Goal: Task Accomplishment & Management: Manage account settings

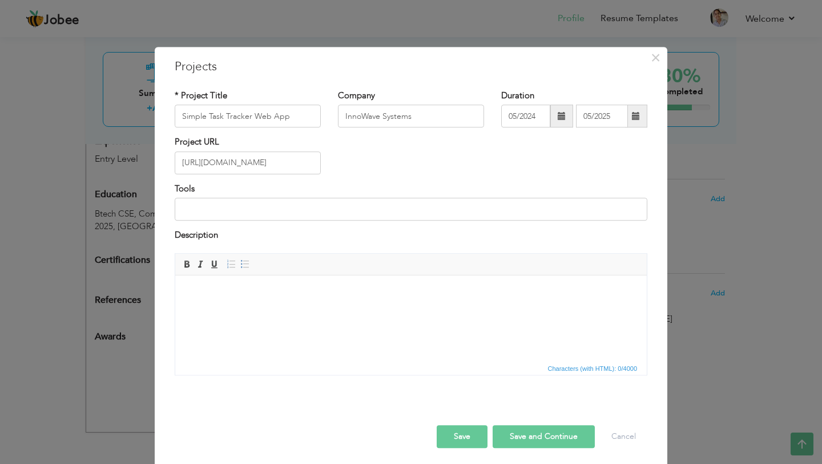
click at [538, 439] on button "Save and Continue" at bounding box center [544, 436] width 102 height 23
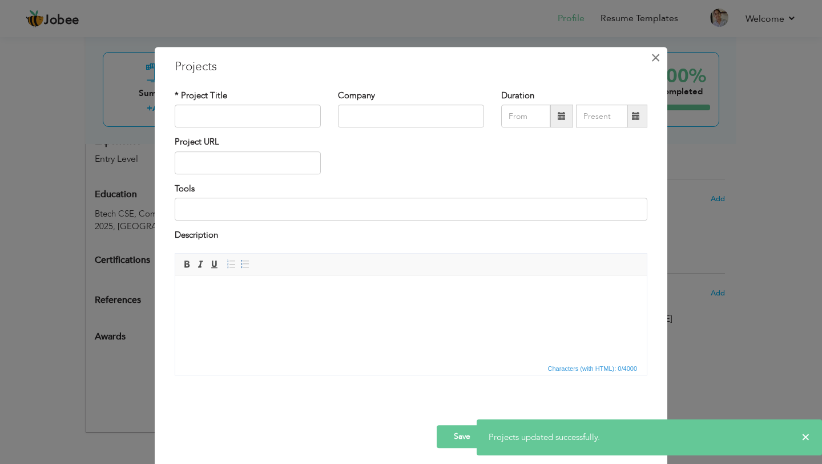
click at [656, 59] on span "×" at bounding box center [656, 57] width 10 height 21
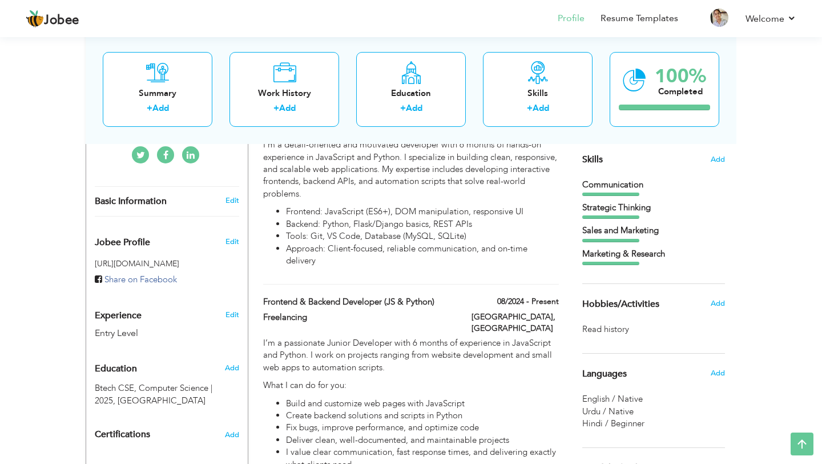
scroll to position [289, 0]
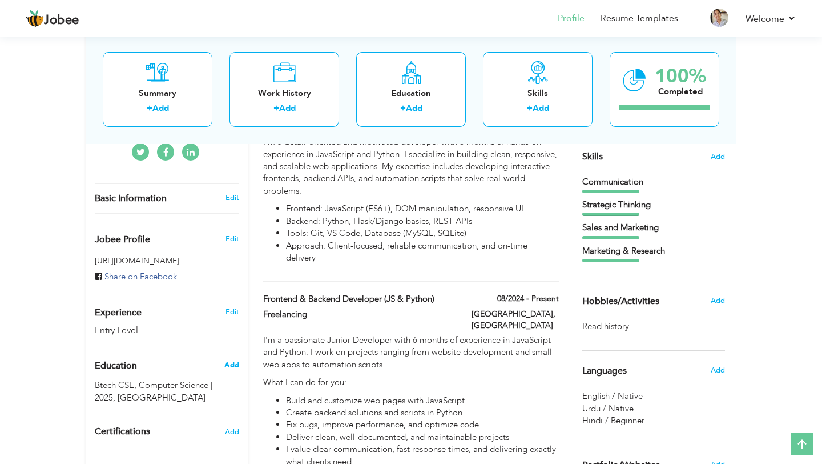
click at [235, 360] on span "Add" at bounding box center [231, 365] width 15 height 10
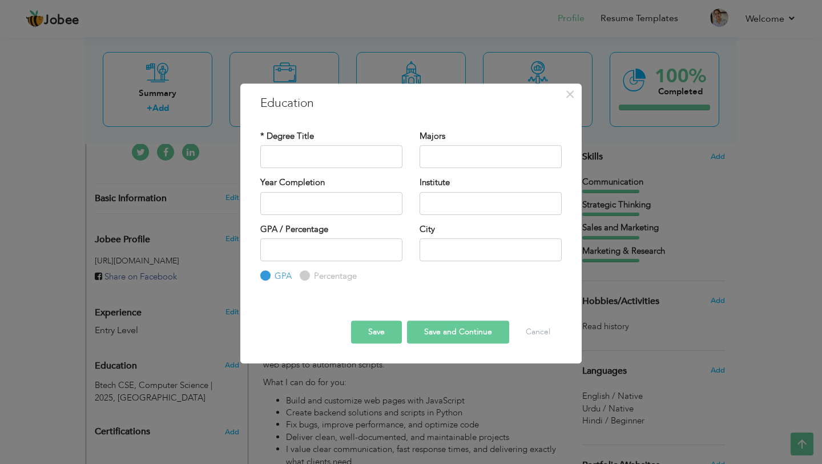
click at [313, 422] on div "× Education * Degree Title Majors Year Completion Institute GPA" at bounding box center [411, 232] width 822 height 464
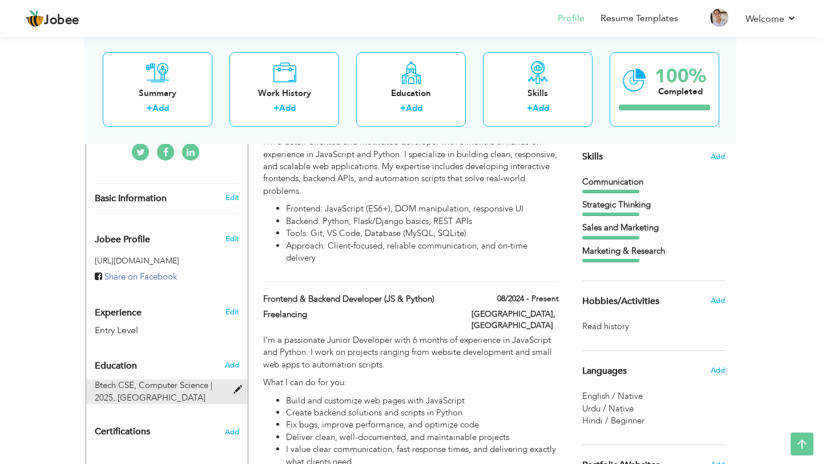
click at [241, 385] on span at bounding box center [240, 389] width 14 height 9
type input "Btech CSE"
type input "Computer Science"
type input "2025"
type input "pune"
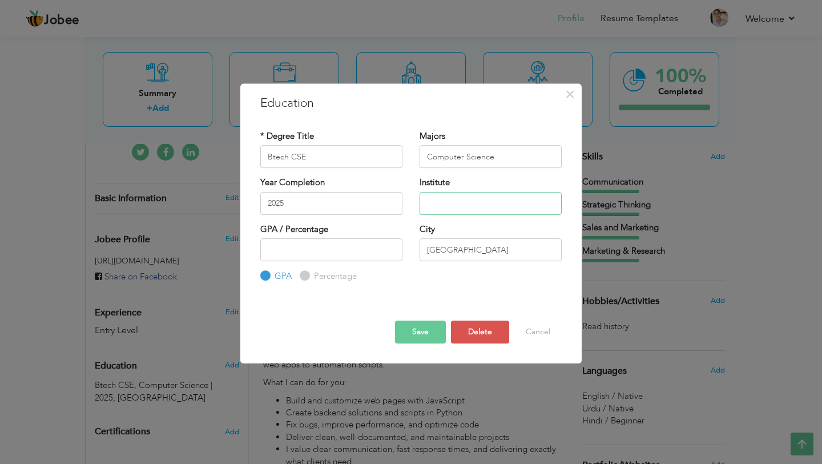
click at [452, 207] on input "text" at bounding box center [491, 203] width 142 height 23
paste input "MIT ADT SCHOOL OF COMPUTING"
type input "MIT ADT SCHOOL OF COMPUTING"
click at [413, 331] on button "Save" at bounding box center [420, 331] width 51 height 23
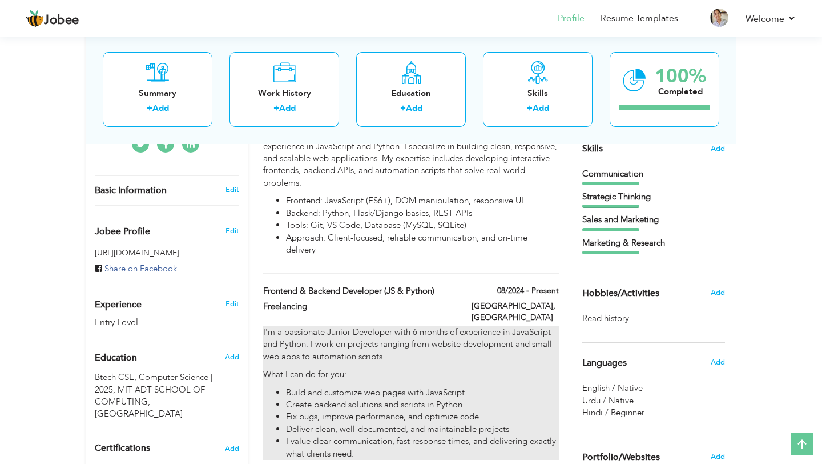
scroll to position [0, 0]
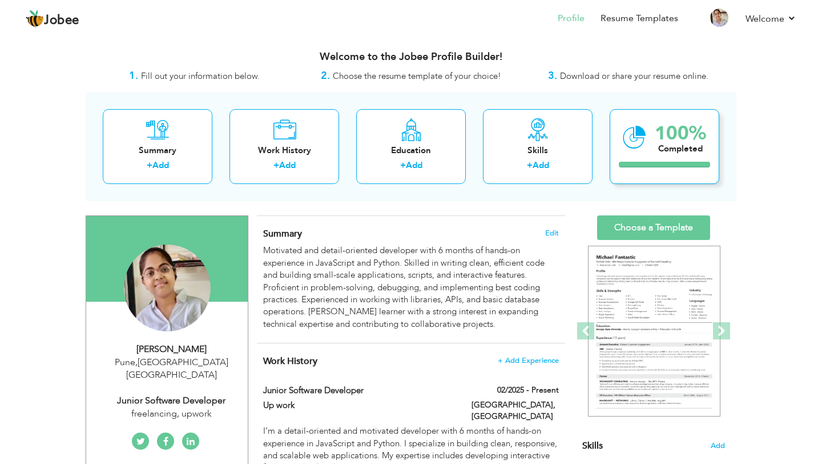
click at [672, 162] on div at bounding box center [664, 165] width 91 height 6
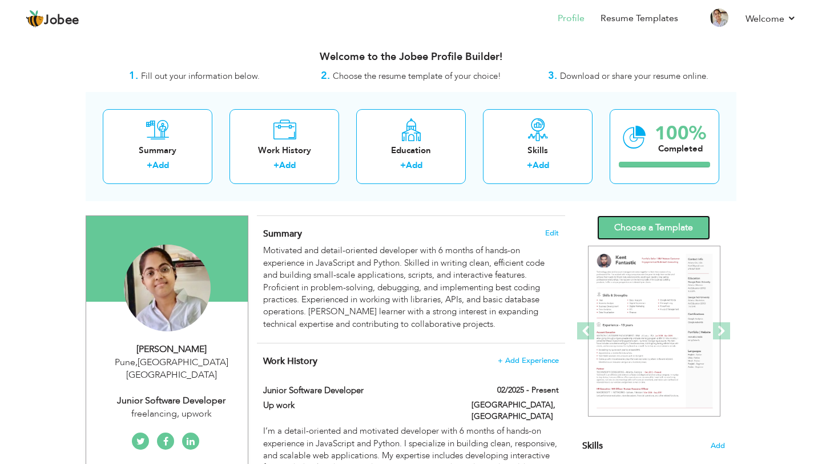
click at [647, 233] on link "Choose a Template" at bounding box center [653, 227] width 113 height 25
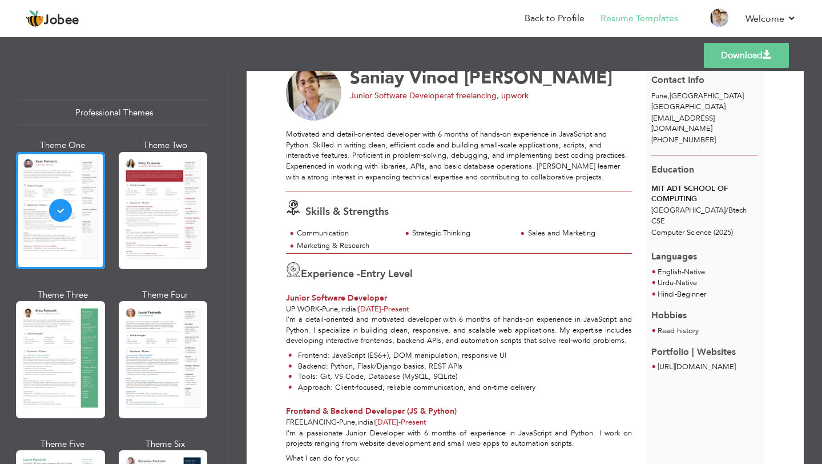
scroll to position [41, 0]
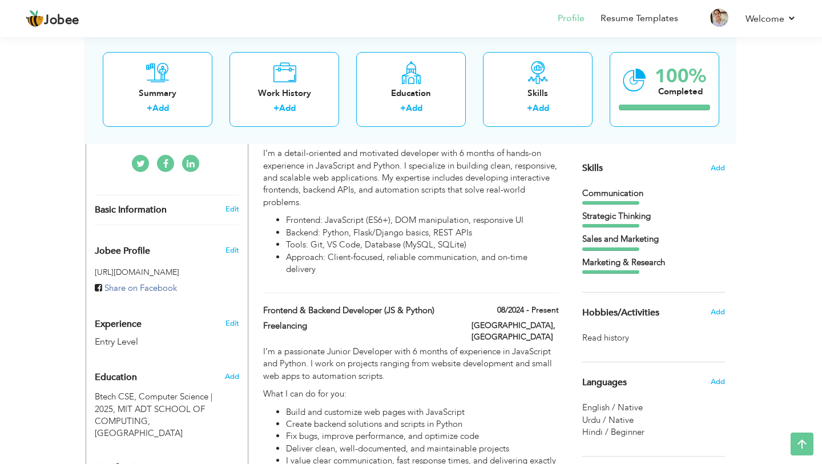
scroll to position [292, 0]
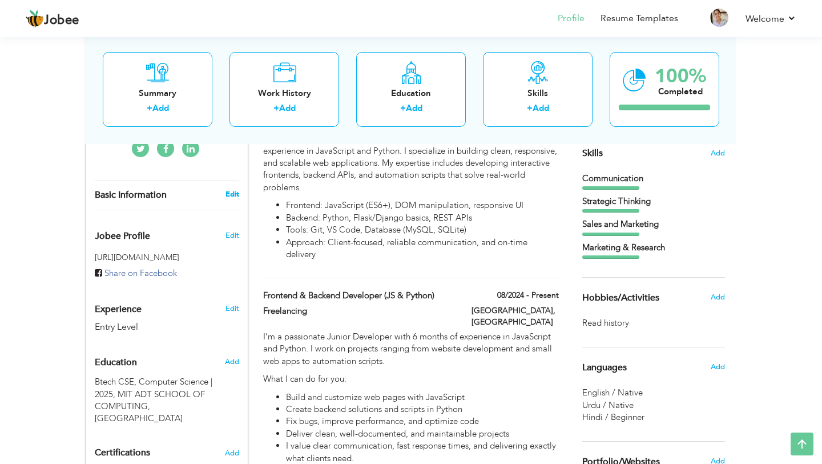
click at [233, 189] on link "Edit" at bounding box center [232, 194] width 14 height 10
select select "number:99"
select select "number:1"
type input "freelancing, upwork"
type input "Junior Software Developer"
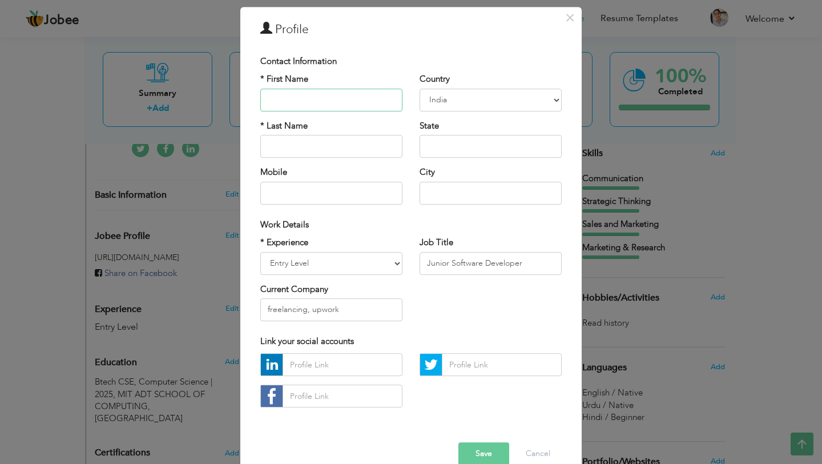
scroll to position [0, 0]
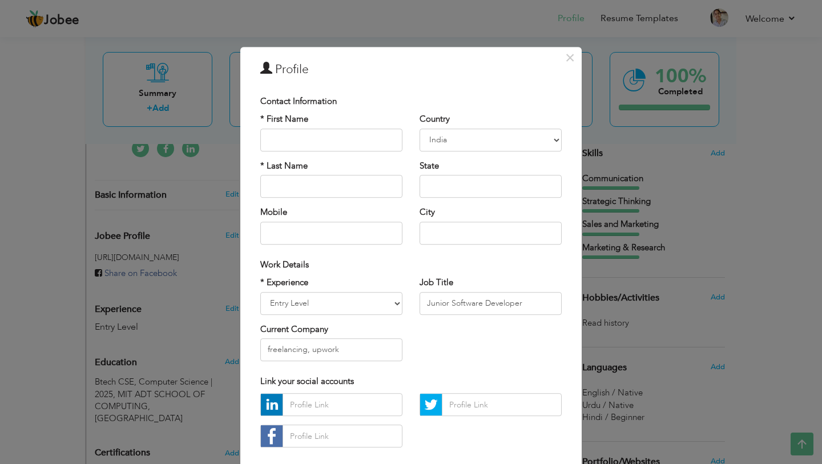
click at [184, 283] on div "× Profile Contact Information * First Name * Last Name Mobile Aruba" at bounding box center [411, 232] width 822 height 464
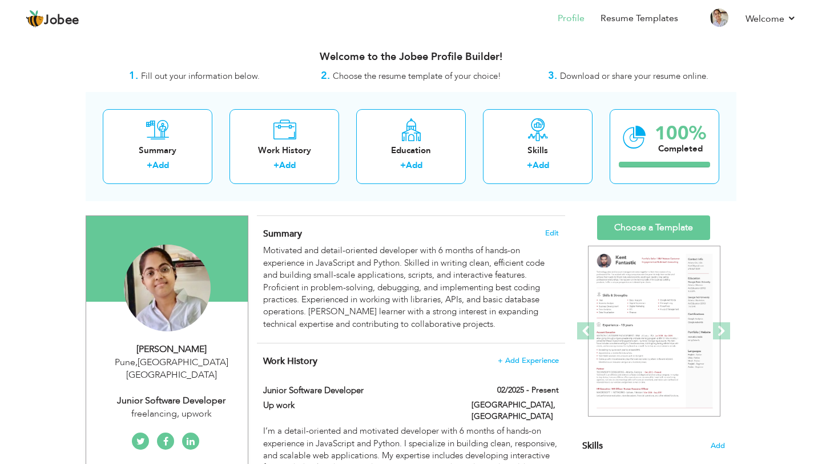
click at [195, 376] on div "Saniay Vinod Dhengale Pune , Maharashtra India Junior Software Developer freela…" at bounding box center [167, 381] width 162 height 78
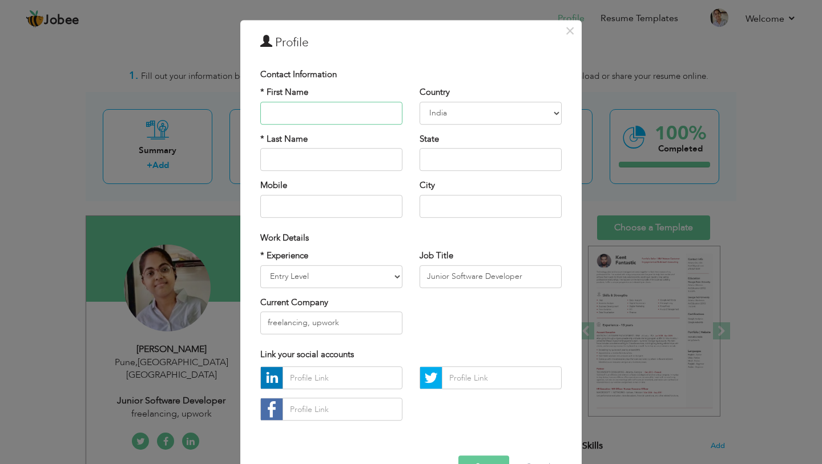
scroll to position [61, 0]
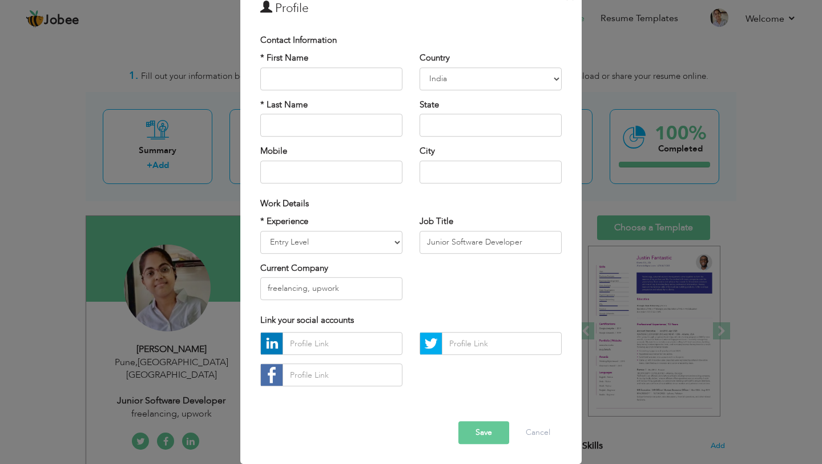
click at [495, 435] on button "Save" at bounding box center [483, 432] width 51 height 23
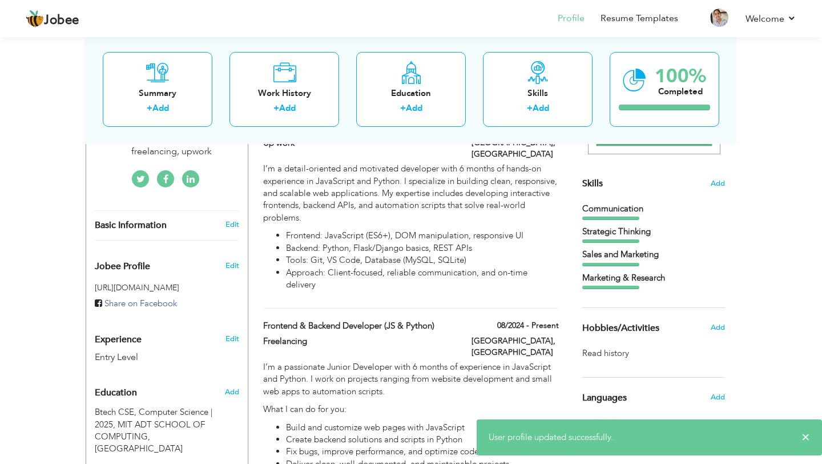
scroll to position [263, 0]
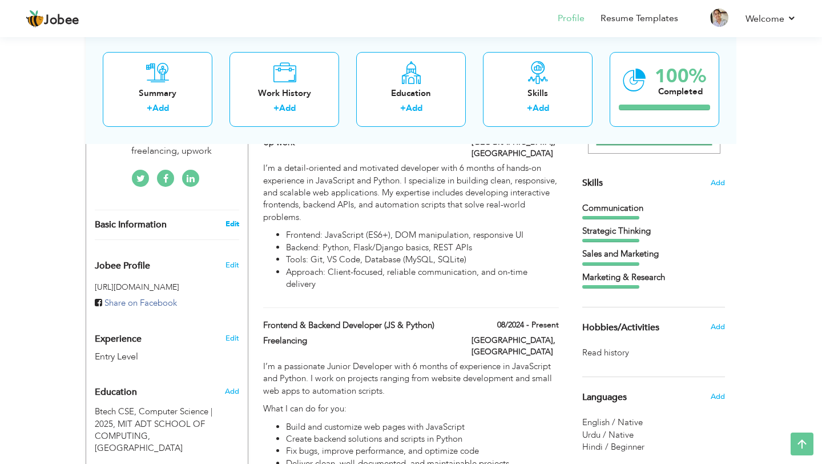
click at [227, 219] on link "Edit" at bounding box center [232, 224] width 14 height 10
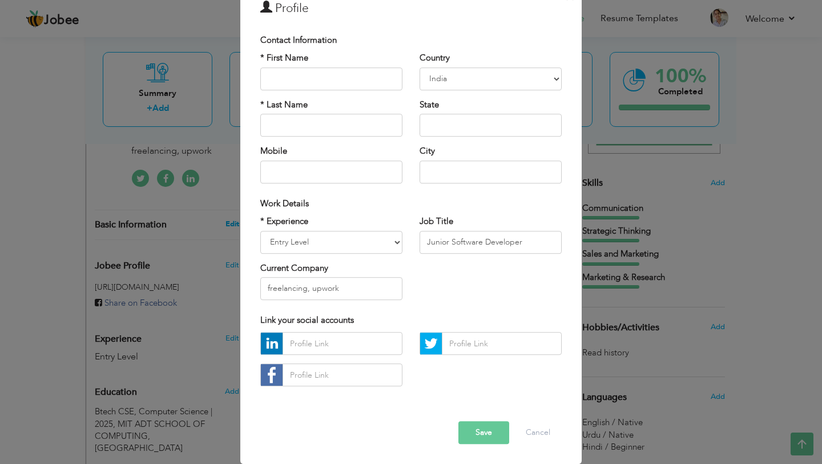
scroll to position [0, 0]
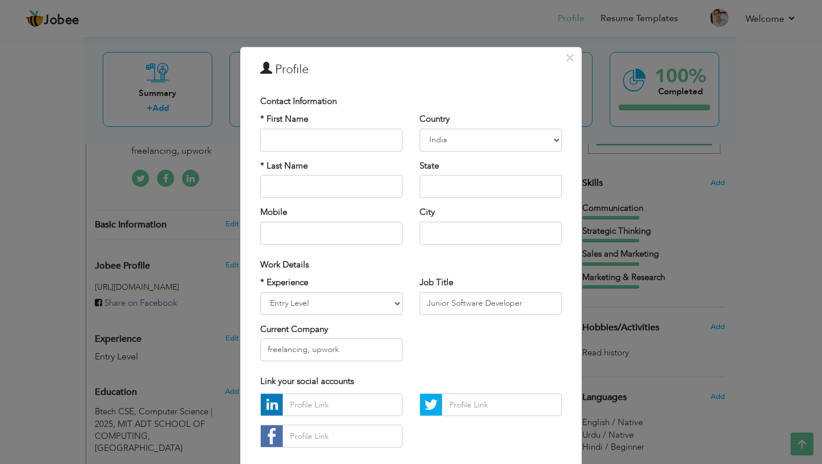
click at [0, 305] on div "× Profile Contact Information * First Name * Last Name Mobile Aruba" at bounding box center [411, 232] width 822 height 464
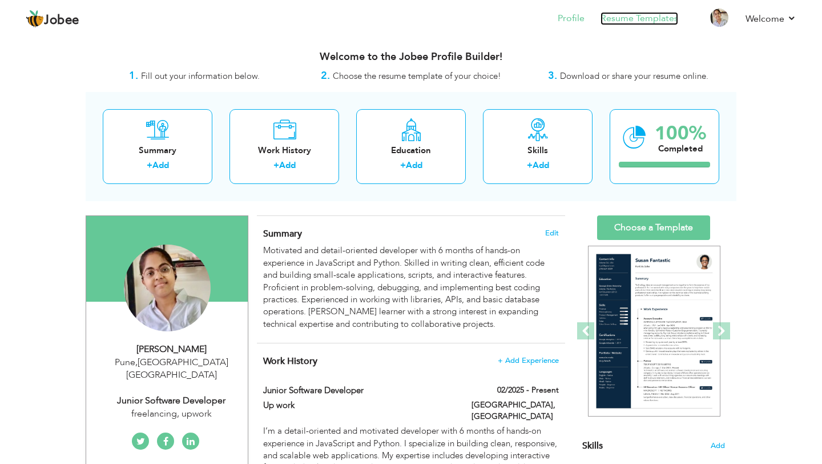
click at [659, 18] on link "Resume Templates" at bounding box center [639, 18] width 78 height 13
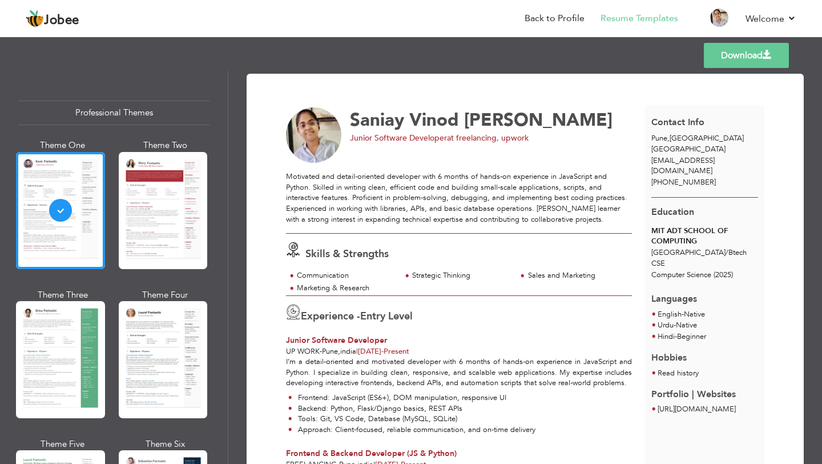
click at [715, 158] on span "alivirk457@gmail.com" at bounding box center [682, 165] width 63 height 21
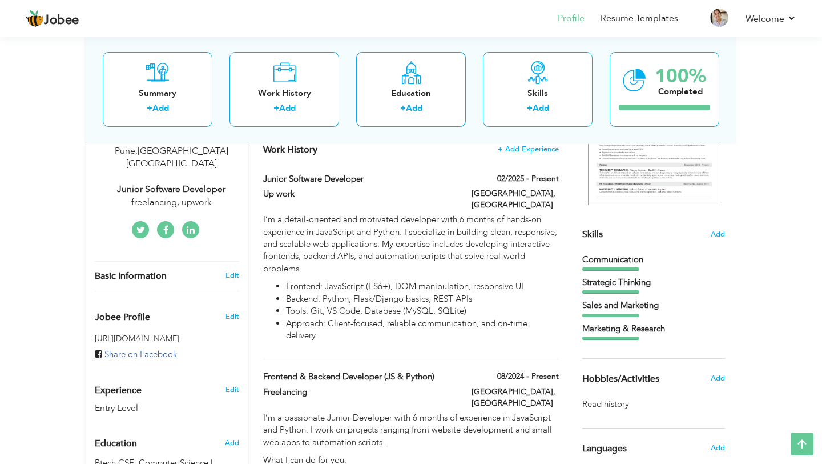
scroll to position [212, 0]
click at [238, 310] on span "Edit" at bounding box center [232, 315] width 14 height 10
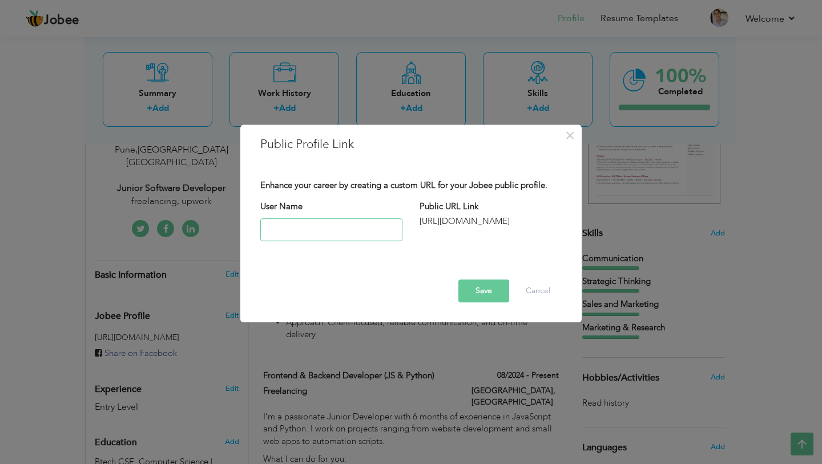
paste input "dhenglesaniya@gmail.com"
click at [478, 292] on button "Save" at bounding box center [483, 290] width 51 height 23
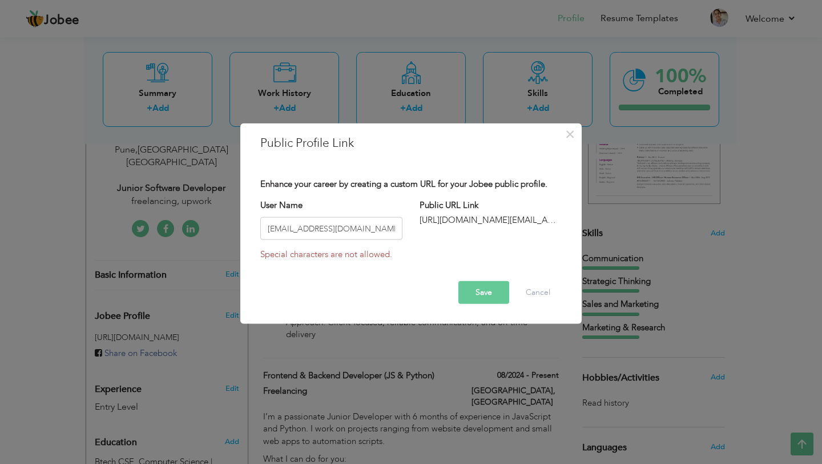
click at [481, 290] on button "Save" at bounding box center [483, 291] width 51 height 23
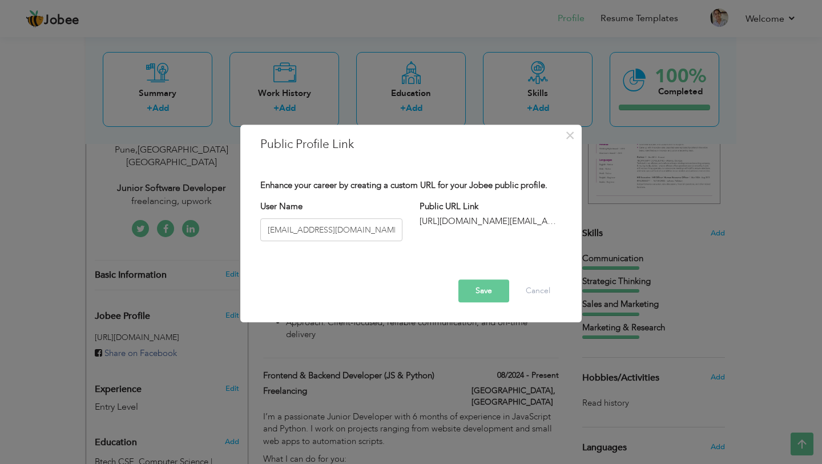
click at [471, 293] on button "Save" at bounding box center [483, 290] width 51 height 23
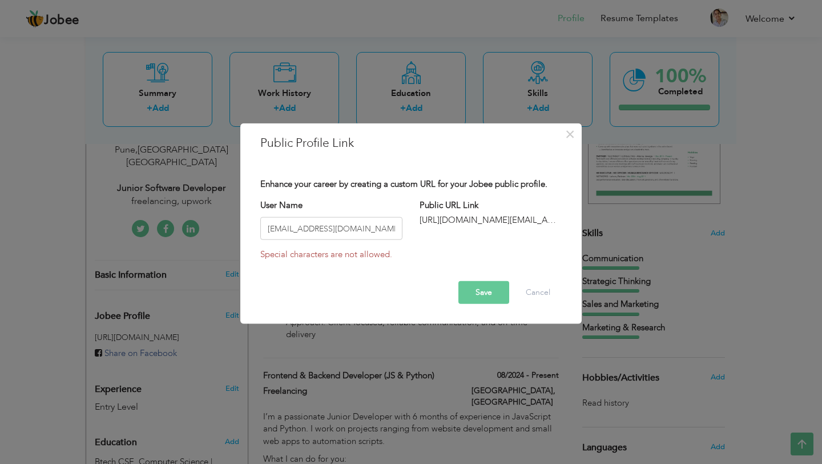
click at [471, 293] on button "Save" at bounding box center [483, 291] width 51 height 23
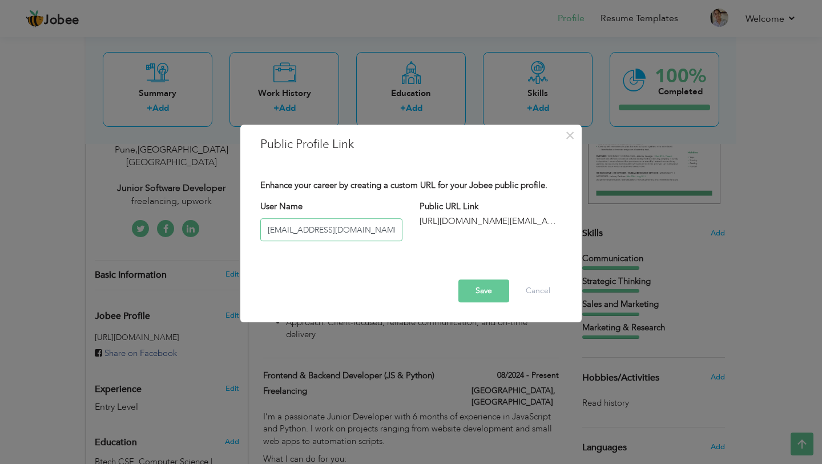
drag, startPoint x: 368, startPoint y: 227, endPoint x: 320, endPoint y: 227, distance: 47.4
click at [320, 227] on input "dhenglesaniya@gmail.com" at bounding box center [331, 229] width 142 height 23
type input "dhenglesaniya"
click at [496, 292] on button "Save" at bounding box center [483, 290] width 51 height 23
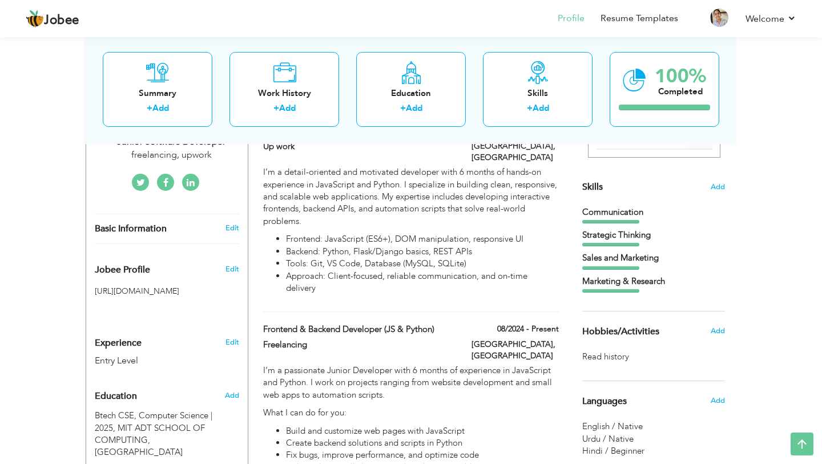
scroll to position [253, 0]
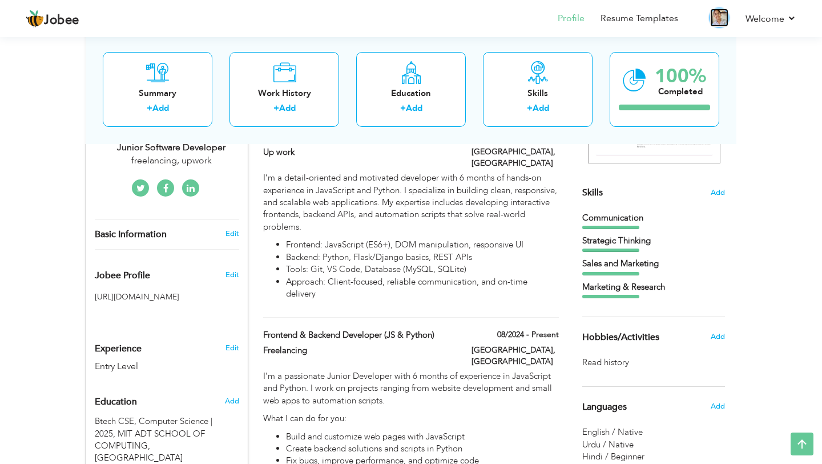
click at [715, 20] on img at bounding box center [719, 18] width 18 height 18
click at [645, 19] on link "Resume Templates" at bounding box center [639, 18] width 78 height 13
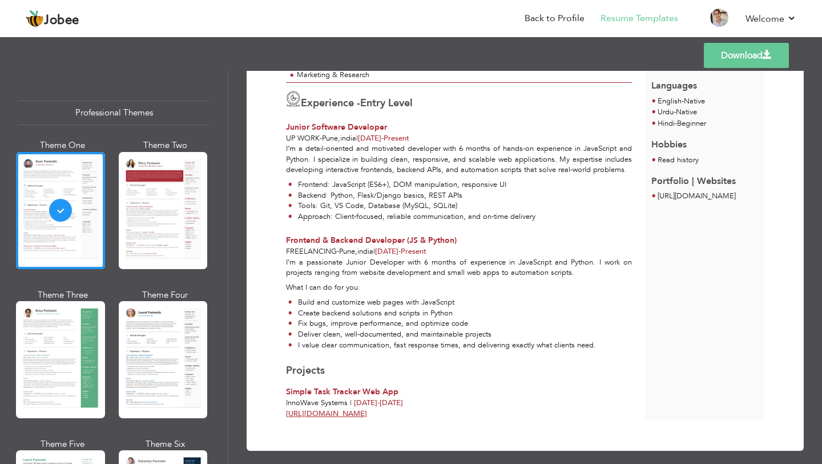
scroll to position [223, 0]
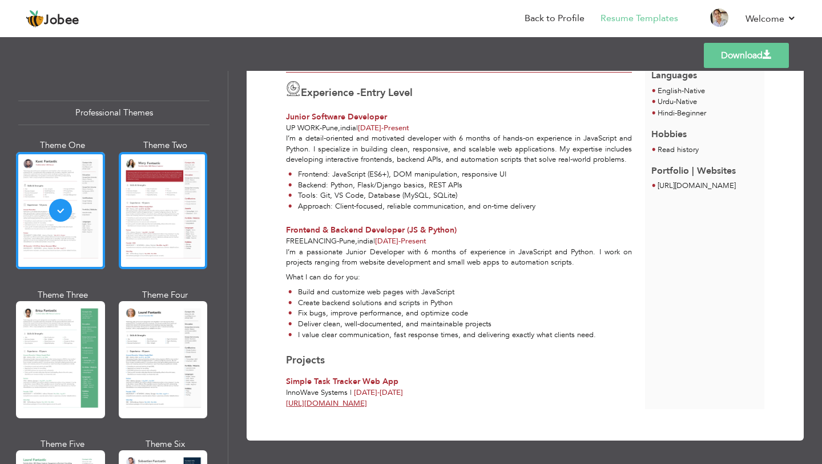
click at [146, 243] on div at bounding box center [163, 210] width 89 height 117
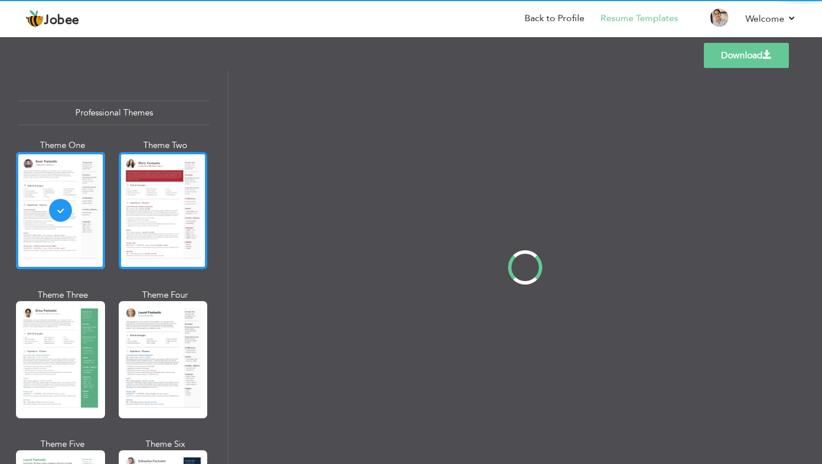
scroll to position [0, 0]
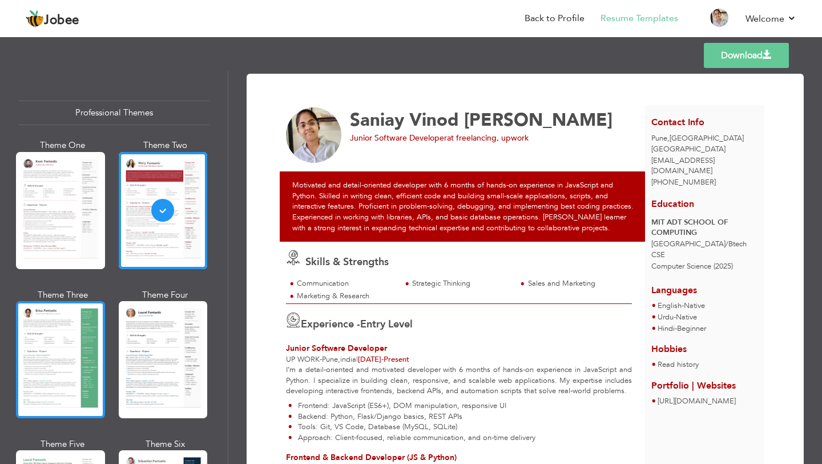
click at [51, 341] on div at bounding box center [60, 359] width 89 height 117
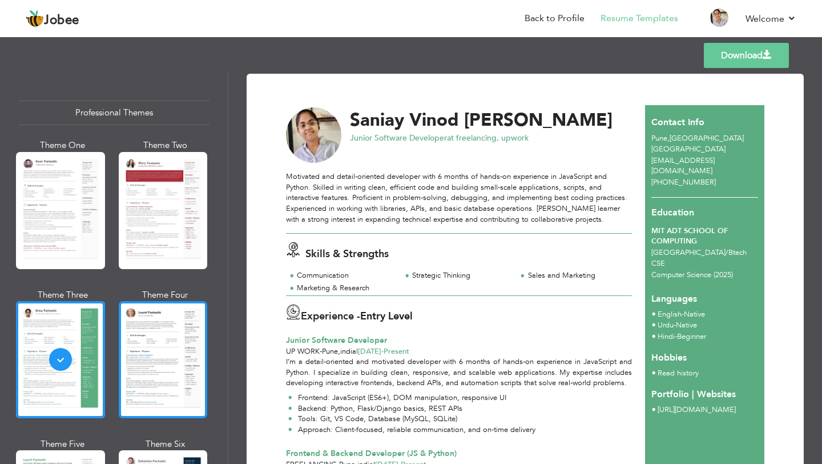
click at [159, 350] on div at bounding box center [163, 359] width 89 height 117
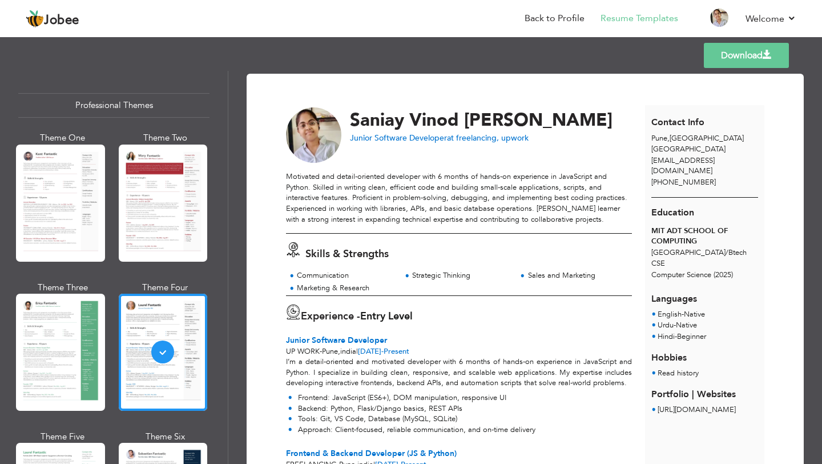
click at [740, 58] on link "Download" at bounding box center [746, 55] width 85 height 25
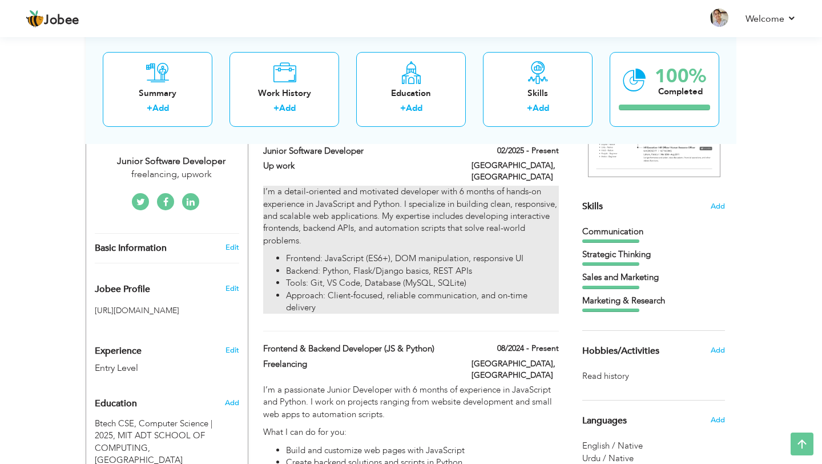
scroll to position [213, 0]
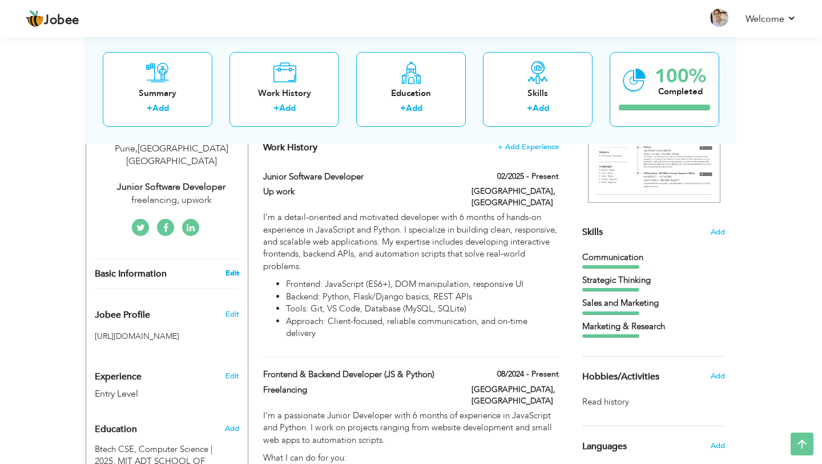
click at [235, 268] on link "Edit" at bounding box center [232, 273] width 14 height 10
type input "Saniay Vinod"
type input "Dhengale"
type input "+918080259872"
select select "number:99"
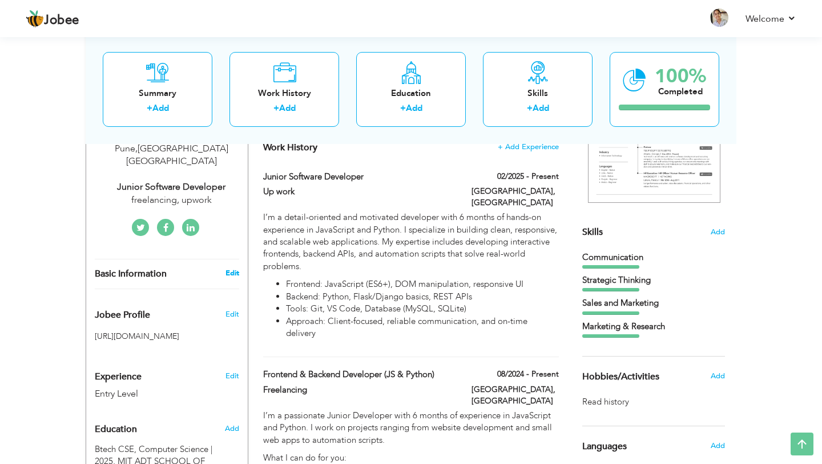
type input "Maharashtra"
type input "Pune"
select select "number:1"
type input "freelancing, upwork"
type input "Junior Software Developer"
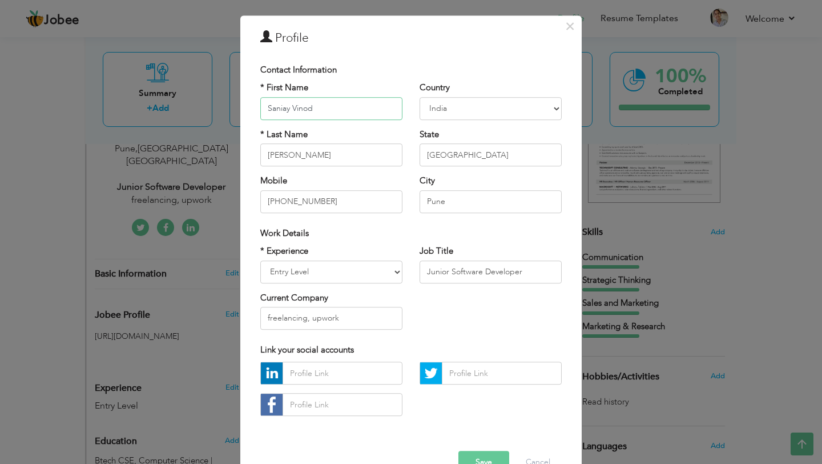
scroll to position [13, 0]
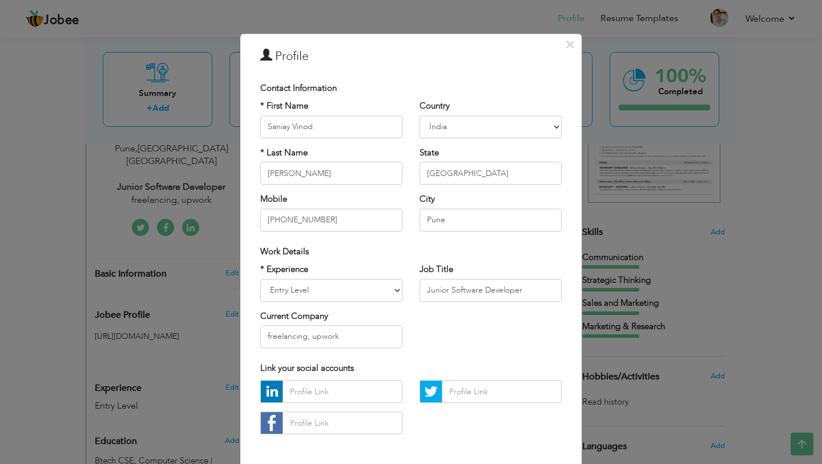
click at [0, 339] on div "× Profile Contact Information * First Name Saniay Vinod * Last Name" at bounding box center [411, 232] width 822 height 464
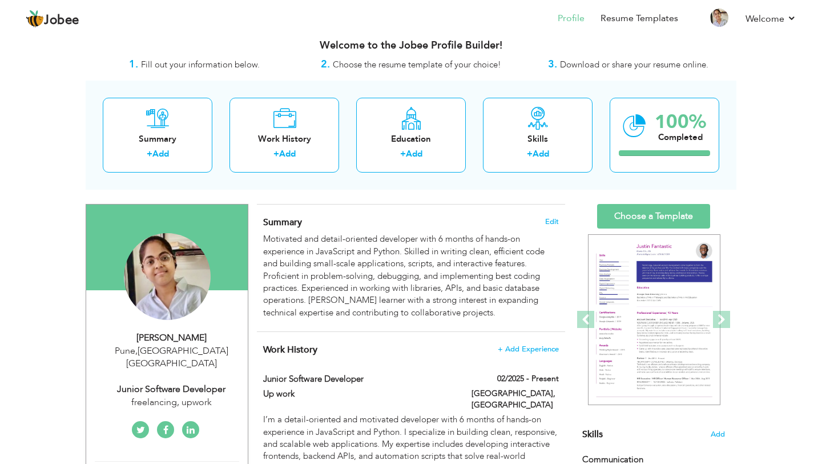
scroll to position [13, 0]
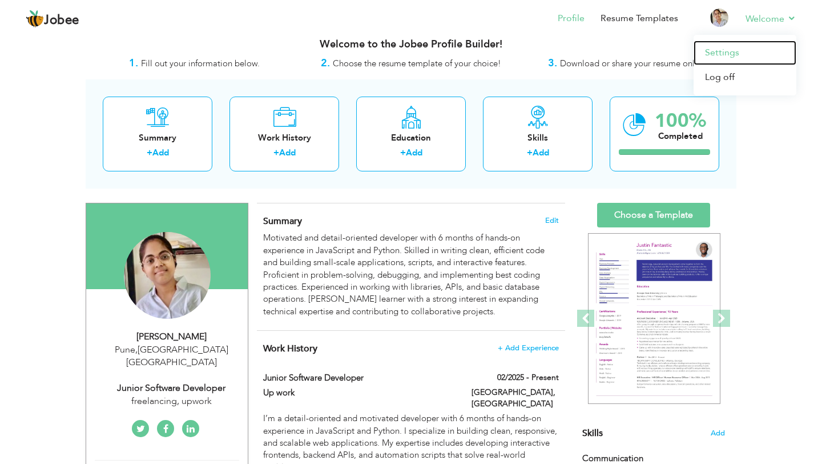
click at [732, 55] on link "Settings" at bounding box center [745, 53] width 103 height 25
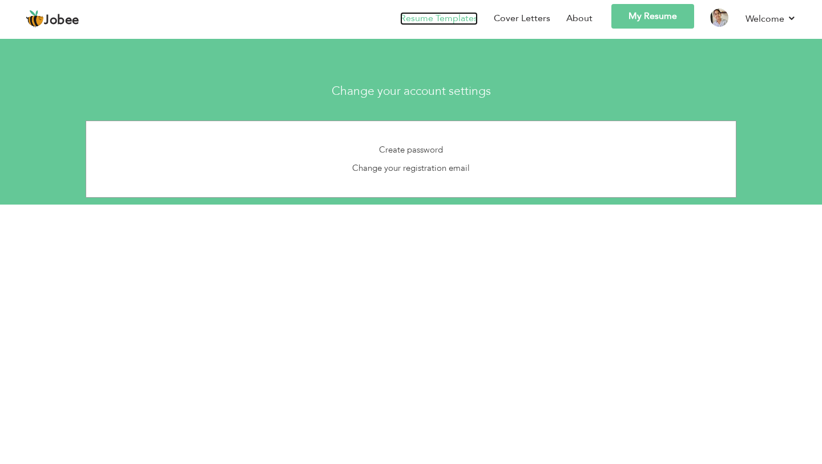
click at [466, 18] on link "Resume Templates" at bounding box center [439, 18] width 78 height 13
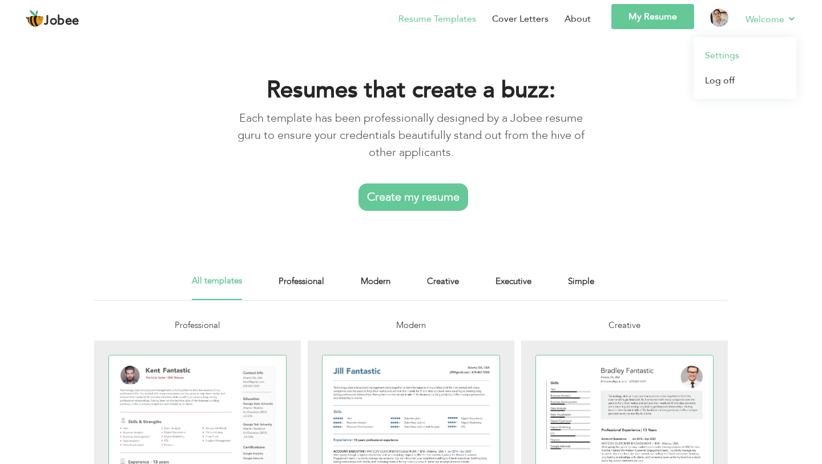
click at [731, 59] on link "Settings" at bounding box center [745, 55] width 103 height 25
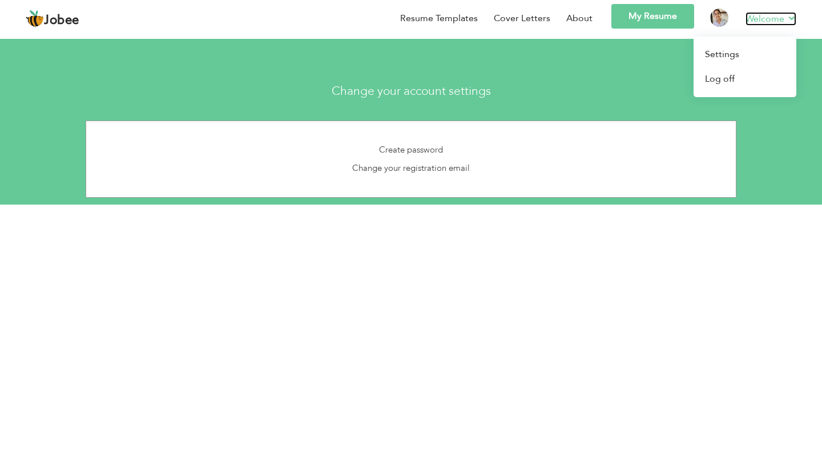
click at [765, 21] on link "Welcome" at bounding box center [770, 19] width 51 height 14
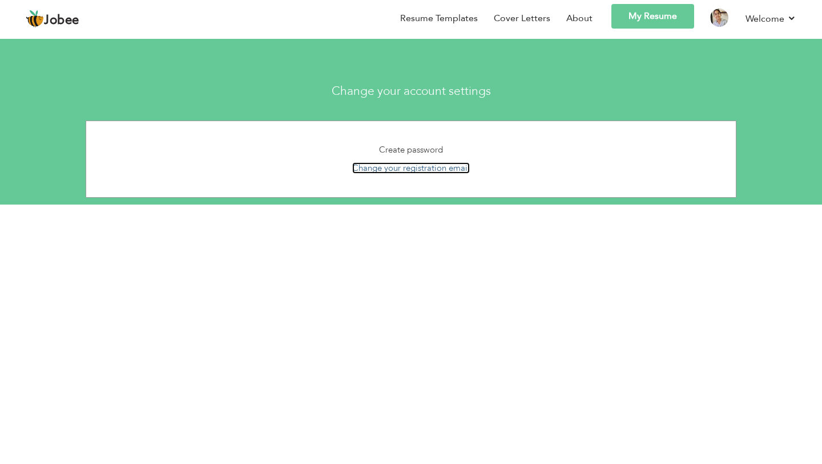
click at [392, 170] on link "Change your registration email" at bounding box center [411, 167] width 118 height 11
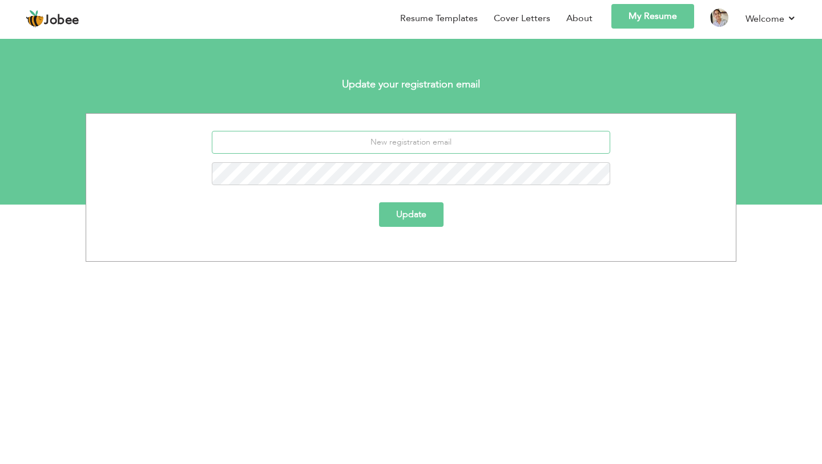
click at [371, 145] on input "email" at bounding box center [411, 142] width 399 height 23
click at [336, 290] on body "Jobee Back to Profile Resume Templates Resume Templates Cover Letters About My …" at bounding box center [411, 230] width 822 height 461
click at [373, 140] on input "email" at bounding box center [411, 142] width 399 height 23
click at [350, 237] on div "Update" at bounding box center [411, 187] width 651 height 148
